Goal: Check status: Check status

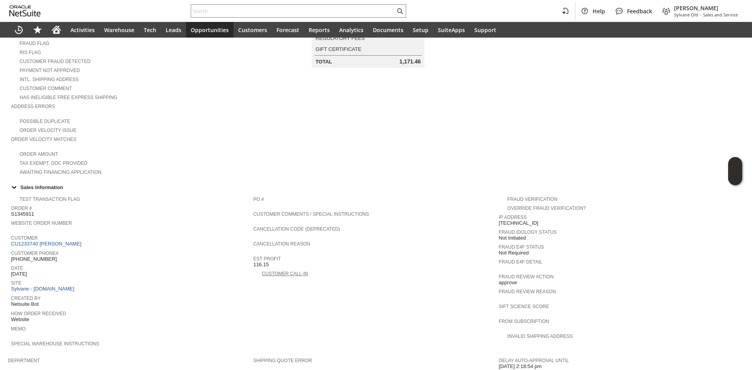
scroll to position [92, 0]
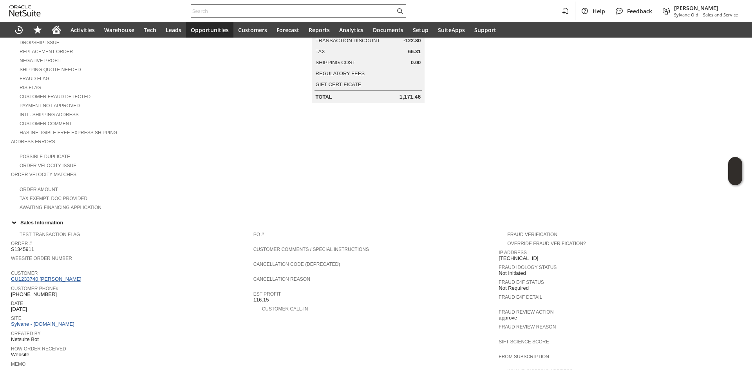
click at [69, 276] on link "CU1233740 [PERSON_NAME]" at bounding box center [47, 279] width 72 height 6
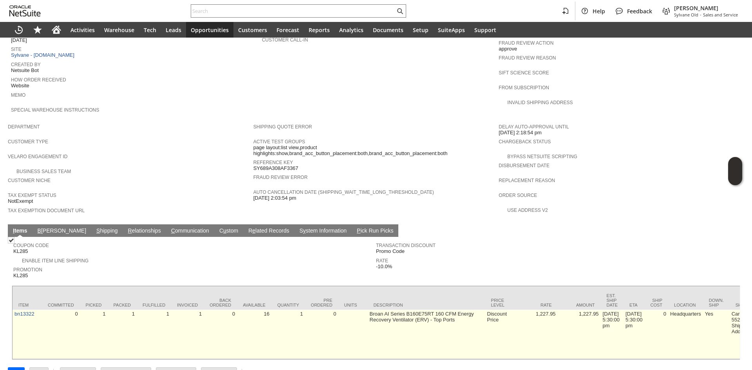
scroll to position [367, 0]
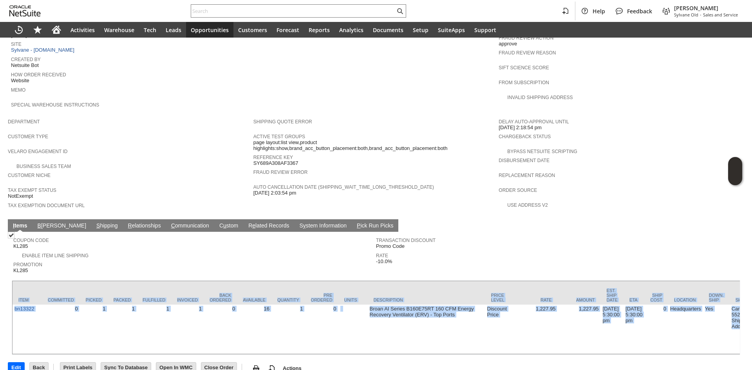
drag, startPoint x: 204, startPoint y: 342, endPoint x: 252, endPoint y: 340, distance: 48.6
click at [252, 340] on div "Sales Order List Search S1345911 CU1233740 [PERSON_NAME] Billed Go Edit Back Ne…" at bounding box center [376, 27] width 752 height 713
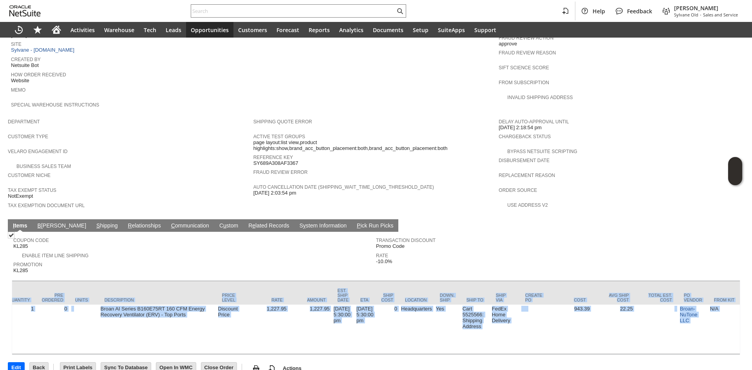
scroll to position [0, 288]
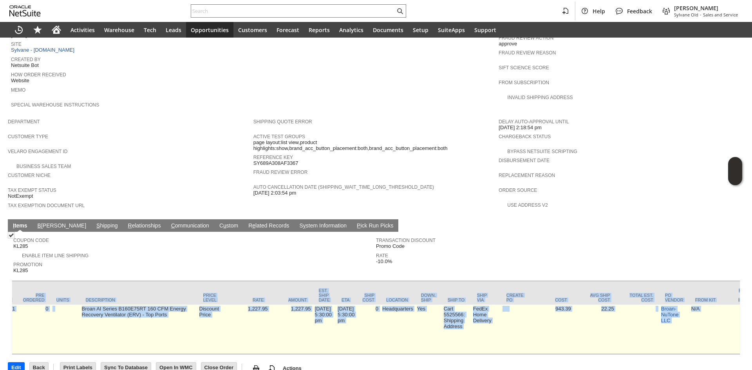
click at [373, 326] on td "0" at bounding box center [368, 329] width 24 height 49
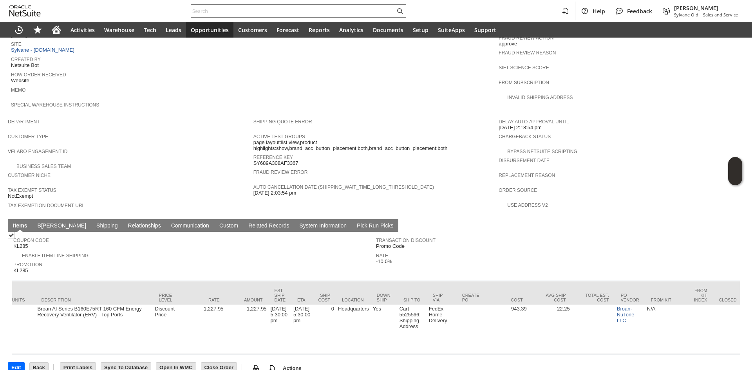
scroll to position [0, 0]
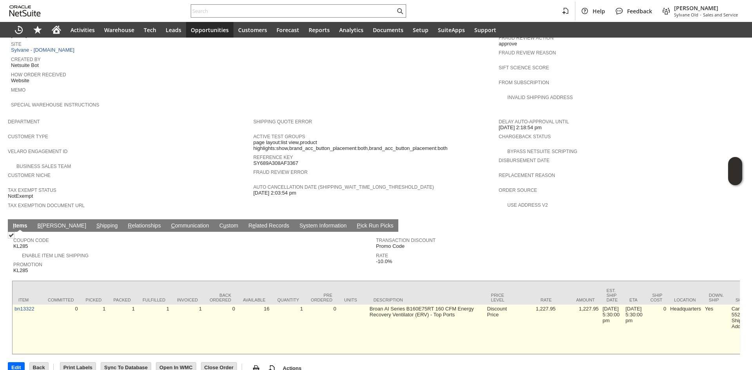
click at [31, 305] on td "bn13322" at bounding box center [27, 329] width 29 height 49
click at [32, 306] on link "bn13322" at bounding box center [24, 309] width 20 height 6
click at [372, 305] on td "Broan AI Series B160E75RT 160 CFM Energy Recovery Ventilator (ERV) - Top Ports" at bounding box center [427, 329] width 118 height 49
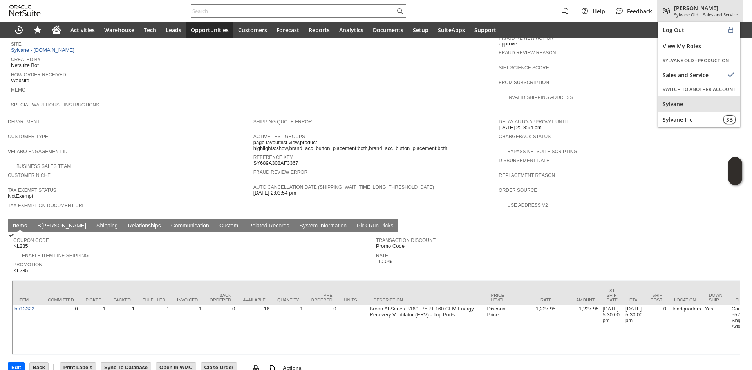
click at [694, 101] on span "Sylvane" at bounding box center [699, 103] width 73 height 7
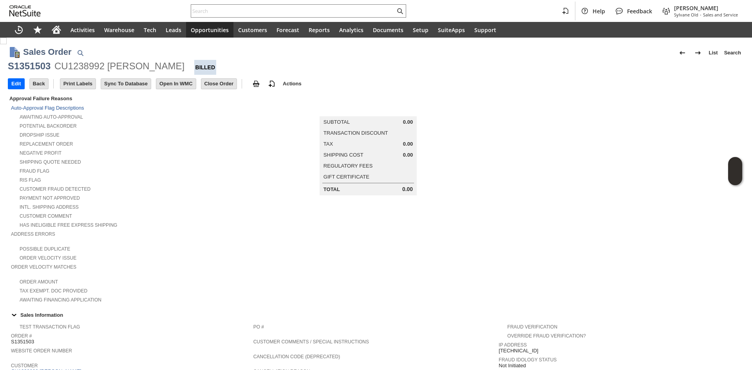
scroll to position [328, 0]
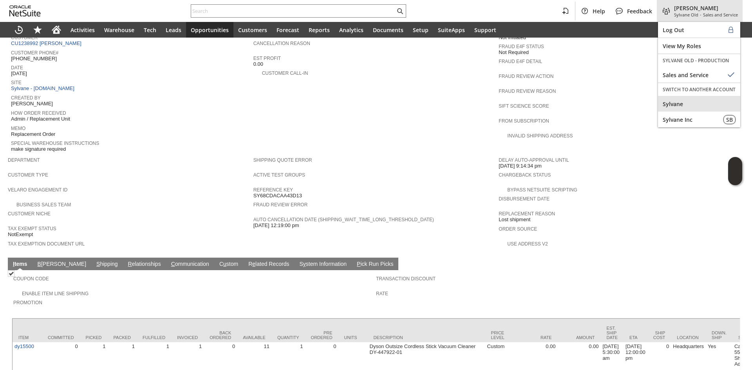
click at [689, 107] on span "Sylvane" at bounding box center [699, 103] width 73 height 7
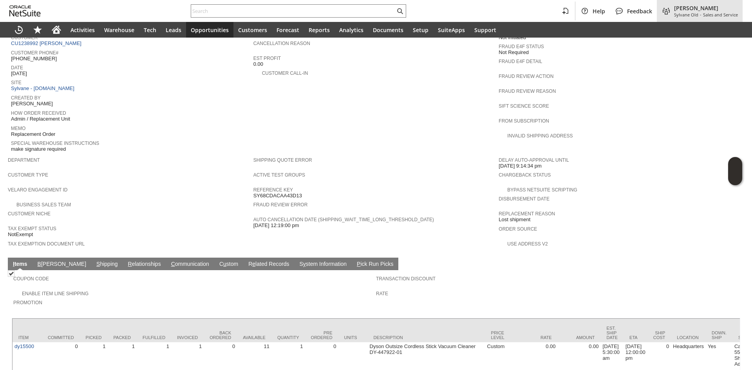
scroll to position [211, 0]
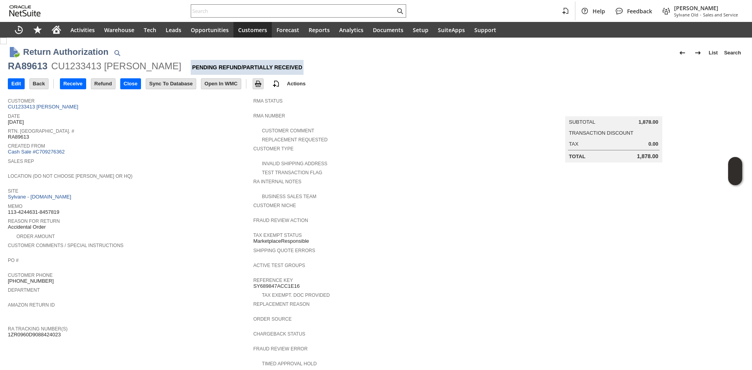
drag, startPoint x: 43, startPoint y: 116, endPoint x: 46, endPoint y: 112, distance: 4.9
click at [43, 116] on span "Date" at bounding box center [129, 115] width 242 height 8
click at [47, 109] on link "CU1233413 Miley Nguyen" at bounding box center [44, 107] width 72 height 6
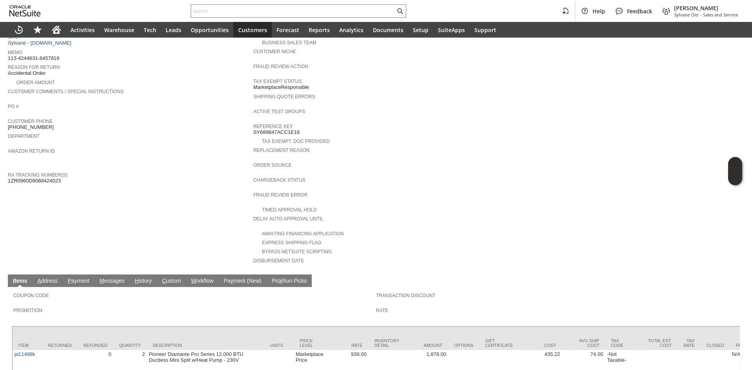
scroll to position [157, 0]
